Goal: Task Accomplishment & Management: Use online tool/utility

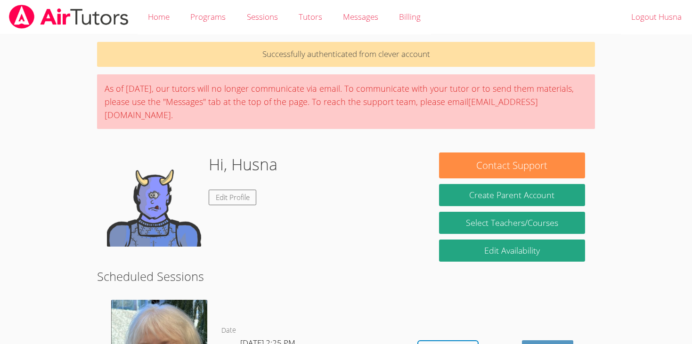
scroll to position [96, 0]
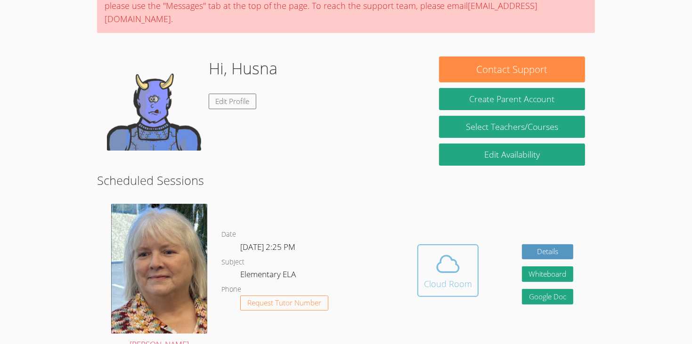
click at [428, 277] on div "Cloud Room" at bounding box center [448, 283] width 48 height 13
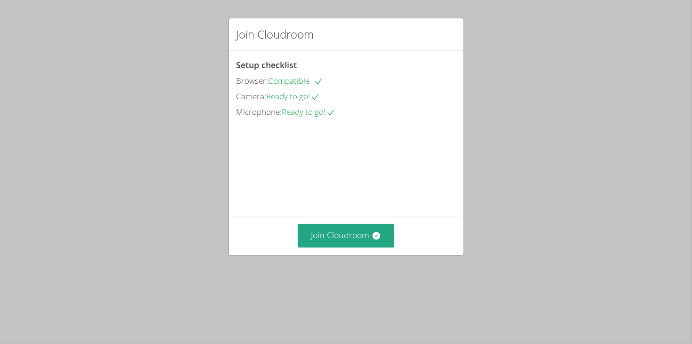
click at [364, 197] on video at bounding box center [307, 162] width 141 height 71
click at [350, 247] on button "Join Cloudroom" at bounding box center [346, 235] width 97 height 23
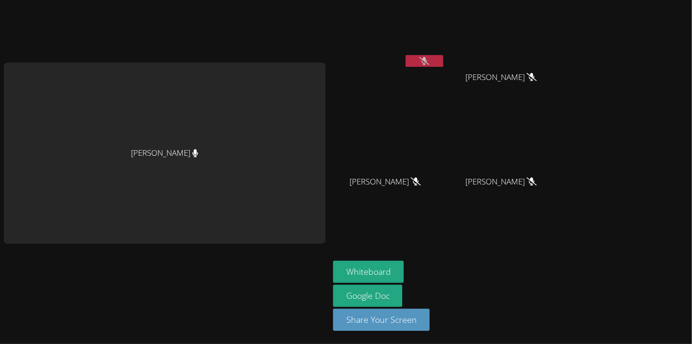
click at [420, 61] on icon at bounding box center [424, 61] width 10 height 8
click at [421, 62] on button at bounding box center [425, 61] width 38 height 12
click at [421, 62] on icon at bounding box center [424, 61] width 10 height 8
click at [429, 61] on button at bounding box center [425, 61] width 38 height 12
click at [429, 60] on icon at bounding box center [424, 61] width 10 height 8
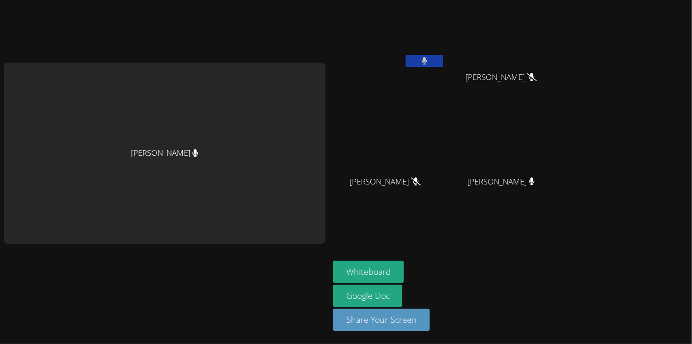
click at [419, 62] on button at bounding box center [425, 61] width 38 height 12
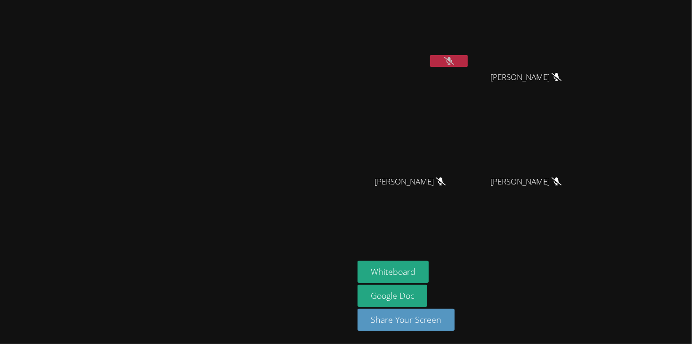
click at [470, 86] on div "[PERSON_NAME]" at bounding box center [414, 54] width 112 height 101
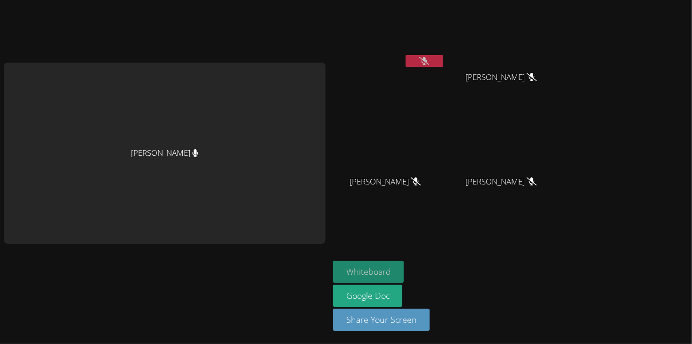
click at [362, 270] on button "Whiteboard" at bounding box center [368, 272] width 71 height 22
click at [432, 60] on button at bounding box center [425, 61] width 38 height 12
click at [423, 59] on icon at bounding box center [425, 61] width 6 height 8
click at [417, 57] on button at bounding box center [425, 61] width 38 height 12
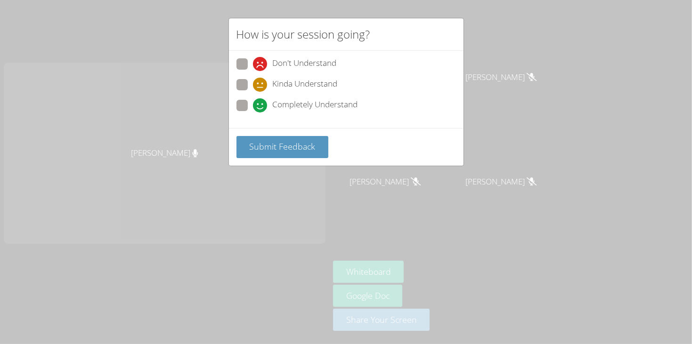
click at [253, 113] on span at bounding box center [253, 113] width 0 height 0
click at [253, 102] on input "Completely Understand" at bounding box center [257, 104] width 8 height 8
radio input "true"
click at [261, 131] on div "Submit Feedback" at bounding box center [346, 147] width 235 height 38
click at [284, 177] on div "How is your session going? Don't Understand Kinda Understand Completely Underst…" at bounding box center [346, 172] width 692 height 344
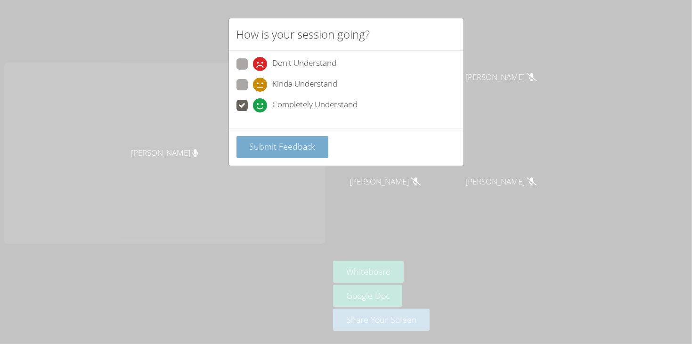
click at [273, 150] on span "Submit Feedback" at bounding box center [282, 146] width 66 height 11
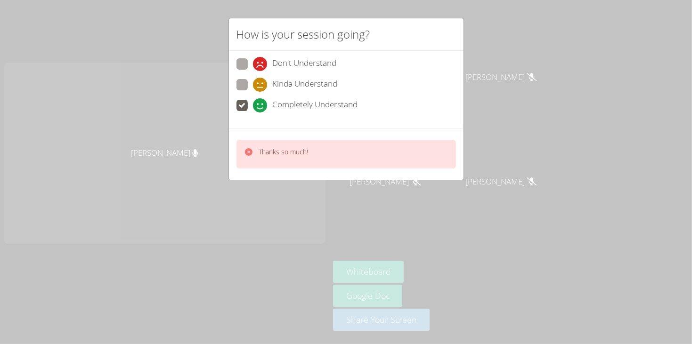
click at [267, 156] on div "Thanks so much!" at bounding box center [283, 154] width 49 height 14
click at [243, 145] on div "Thanks so much!" at bounding box center [347, 154] width 220 height 29
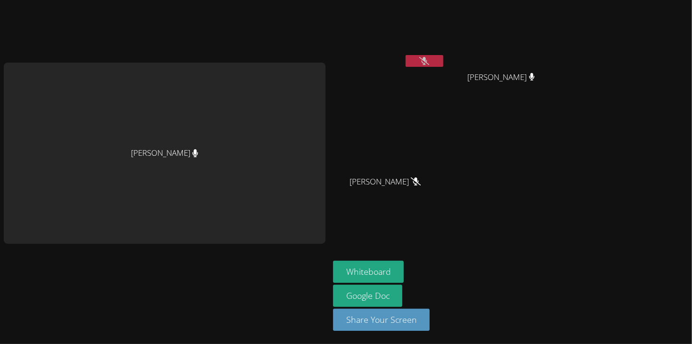
click at [425, 60] on icon at bounding box center [424, 61] width 10 height 8
click at [421, 62] on icon at bounding box center [424, 61] width 10 height 8
click at [430, 24] on video at bounding box center [389, 35] width 112 height 63
click at [421, 66] on button at bounding box center [425, 61] width 38 height 12
click at [418, 61] on button at bounding box center [425, 61] width 38 height 12
